Goal: Task Accomplishment & Management: Manage account settings

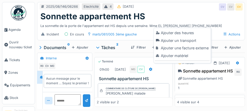
click at [181, 55] on div "Ajouter matériel" at bounding box center [182, 56] width 55 height 8
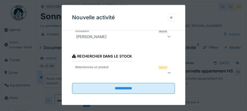
scroll to position [74, 0]
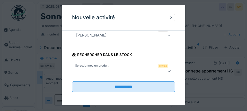
click at [119, 55] on div "Rechercher dans le stock" at bounding box center [102, 55] width 60 height 9
click at [105, 70] on div at bounding box center [116, 71] width 85 height 6
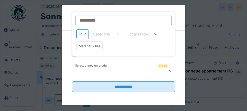
scroll to position [75, 0]
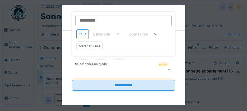
click at [166, 65] on div "Requis" at bounding box center [163, 65] width 10 height 4
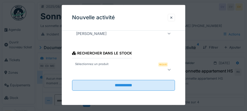
click at [168, 68] on icon at bounding box center [169, 69] width 3 height 3
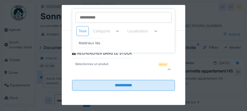
type input "*"
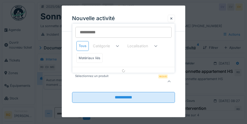
scroll to position [64, 0]
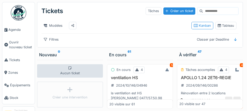
click at [21, 30] on span "Agenda" at bounding box center [21, 29] width 24 height 5
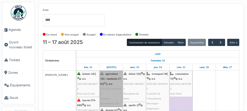
click at [117, 96] on link "agriculture 185 / marbotin 57-63 | n/a 2025/08/146/06266 Sonnette appartement HS" at bounding box center [111, 89] width 23 height 36
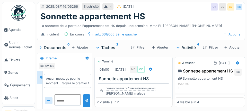
click at [155, 73] on div at bounding box center [151, 69] width 8 height 7
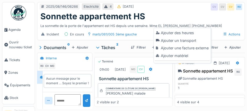
click at [184, 56] on div "Ajouter matériel" at bounding box center [182, 56] width 55 height 8
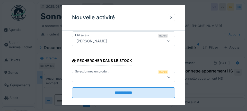
scroll to position [71, 0]
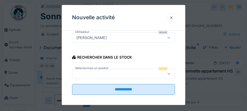
click at [118, 61] on div "Rechercher dans le stock" at bounding box center [102, 58] width 60 height 9
click at [99, 69] on label "Sélectionnez un produit" at bounding box center [92, 68] width 36 height 4
click at [137, 92] on input "**********" at bounding box center [123, 89] width 103 height 11
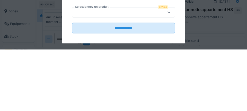
click at [102, 70] on label "Sélectionnez un produit" at bounding box center [92, 68] width 36 height 4
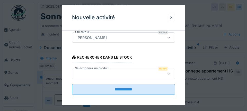
click at [165, 69] on div "Requis" at bounding box center [163, 69] width 10 height 4
click at [169, 74] on icon at bounding box center [168, 73] width 3 height 3
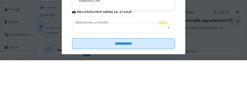
scroll to position [66, 0]
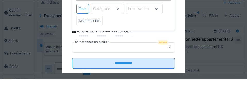
type input "*"
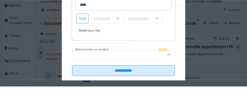
scroll to position [75, 0]
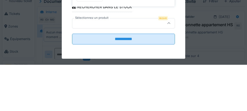
type input "*****"
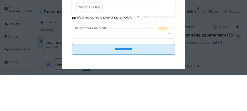
scroll to position [4, 0]
click at [107, 56] on div "1-XCE-549 (ROBERT)" at bounding box center [107, 53] width 48 height 5
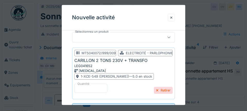
scroll to position [100, 0]
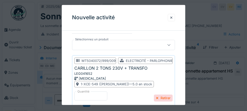
click at [94, 44] on div at bounding box center [116, 45] width 84 height 6
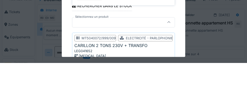
scroll to position [75, 0]
click at [131, 60] on div "1 visible sur 1" at bounding box center [123, 58] width 103 height 9
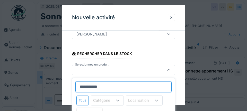
click at [107, 89] on input "**********" at bounding box center [123, 87] width 96 height 11
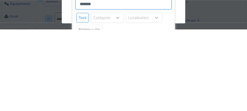
scroll to position [0, 0]
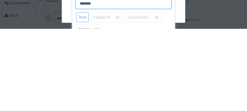
type input "*******"
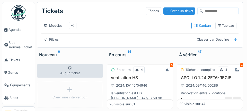
click at [18, 31] on span "Agenda" at bounding box center [21, 29] width 24 height 5
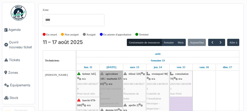
click at [115, 99] on link "agriculture 185 / marbotin 57-63 | n/a 2025/08/146/06266 Sonnette appartement HS" at bounding box center [111, 89] width 23 height 36
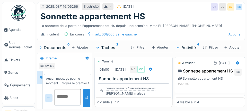
click at [68, 106] on textarea at bounding box center [68, 97] width 27 height 16
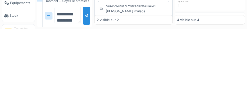
scroll to position [6, 0]
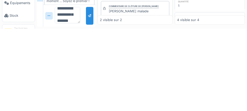
type textarea "**********"
click at [88, 99] on div at bounding box center [89, 98] width 7 height 18
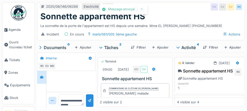
scroll to position [3, 0]
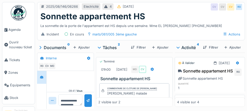
click at [17, 37] on link "Ouvrir nouveau ticket" at bounding box center [18, 45] width 32 height 18
click at [18, 31] on span "Agenda" at bounding box center [21, 29] width 24 height 5
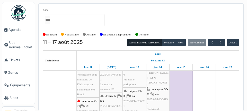
scroll to position [46, 0]
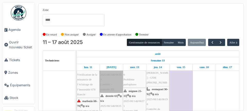
click at [117, 85] on link "destrée 63 | n/a 2025/08/146/06353 Lumière + sonnette HS" at bounding box center [111, 77] width 23 height 31
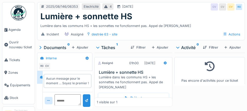
click at [139, 97] on div "Début" at bounding box center [133, 98] width 71 height 11
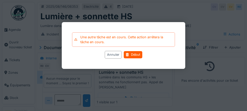
click at [137, 55] on div "Début" at bounding box center [133, 55] width 18 height 7
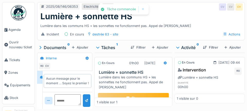
click at [169, 62] on div at bounding box center [166, 63] width 8 height 7
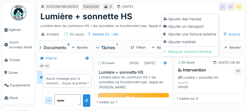
click at [198, 30] on div "Ajouter un transport" at bounding box center [190, 27] width 55 height 8
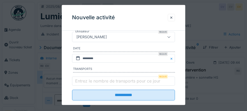
scroll to position [87, 0]
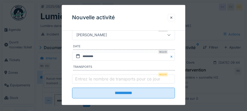
click at [91, 78] on label "Entrez le nombre de transports pour ce jour" at bounding box center [117, 79] width 87 height 6
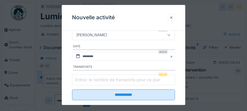
click at [91, 78] on input "Entrez le nombre de transports pour ce jour" at bounding box center [123, 80] width 103 height 11
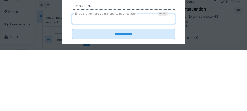
type input "*"
click at [72, 90] on input "**********" at bounding box center [123, 95] width 103 height 11
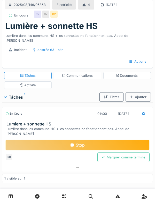
scroll to position [1, 0]
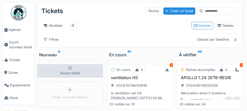
click at [17, 30] on span "Agenda" at bounding box center [21, 29] width 24 height 5
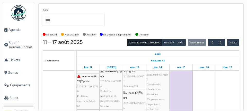
scroll to position [70, 0]
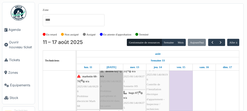
click at [115, 94] on link "destrée 63 | n/a 2025/08/146/06354 Problème parlophone et d'électricité dans le…" at bounding box center [111, 88] width 23 height 41
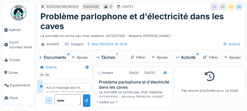
click at [138, 109] on div "Début" at bounding box center [133, 108] width 71 height 11
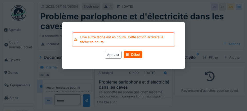
click at [136, 55] on div "Début" at bounding box center [133, 55] width 18 height 7
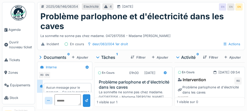
click at [164, 72] on icon at bounding box center [165, 72] width 3 height 3
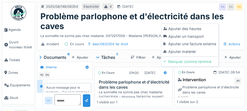
click at [200, 37] on div "Ajouter un transport" at bounding box center [190, 37] width 55 height 8
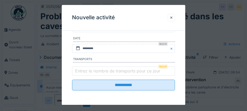
scroll to position [102, 0]
click at [93, 73] on label "Entrez le nombre de transports pour ce jour" at bounding box center [117, 71] width 87 height 6
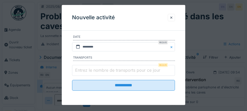
click at [93, 73] on input "Entrez le nombre de transports pour ce jour" at bounding box center [123, 70] width 103 height 11
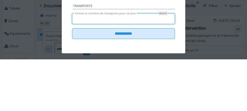
type input "*"
click at [72, 80] on input "**********" at bounding box center [123, 85] width 103 height 11
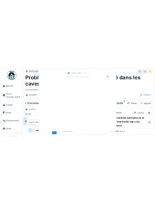
scroll to position [0, 0]
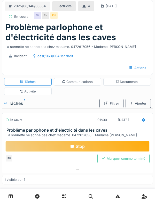
click at [5, 21] on div "En cours" at bounding box center [18, 17] width 28 height 10
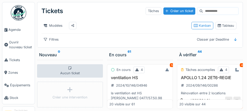
click at [15, 31] on span "Agenda" at bounding box center [21, 29] width 24 height 5
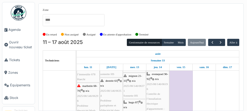
scroll to position [61, 0]
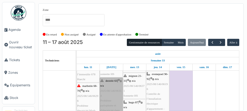
click at [116, 106] on link "destrée 63 | n/a 2025/08/146/06354 Problème parlophone et d'électricité dans le…" at bounding box center [111, 98] width 23 height 41
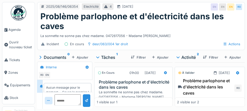
click at [138, 110] on div "Stop" at bounding box center [134, 108] width 72 height 11
click at [17, 31] on span "Agenda" at bounding box center [21, 29] width 24 height 5
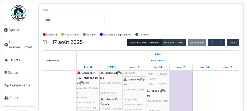
scroll to position [110, 0]
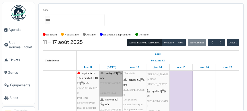
click at [110, 87] on link "metsys 21 | n/a 2025/08/146/06361 Lumière H24" at bounding box center [111, 83] width 23 height 26
